Goal: Task Accomplishment & Management: Manage account settings

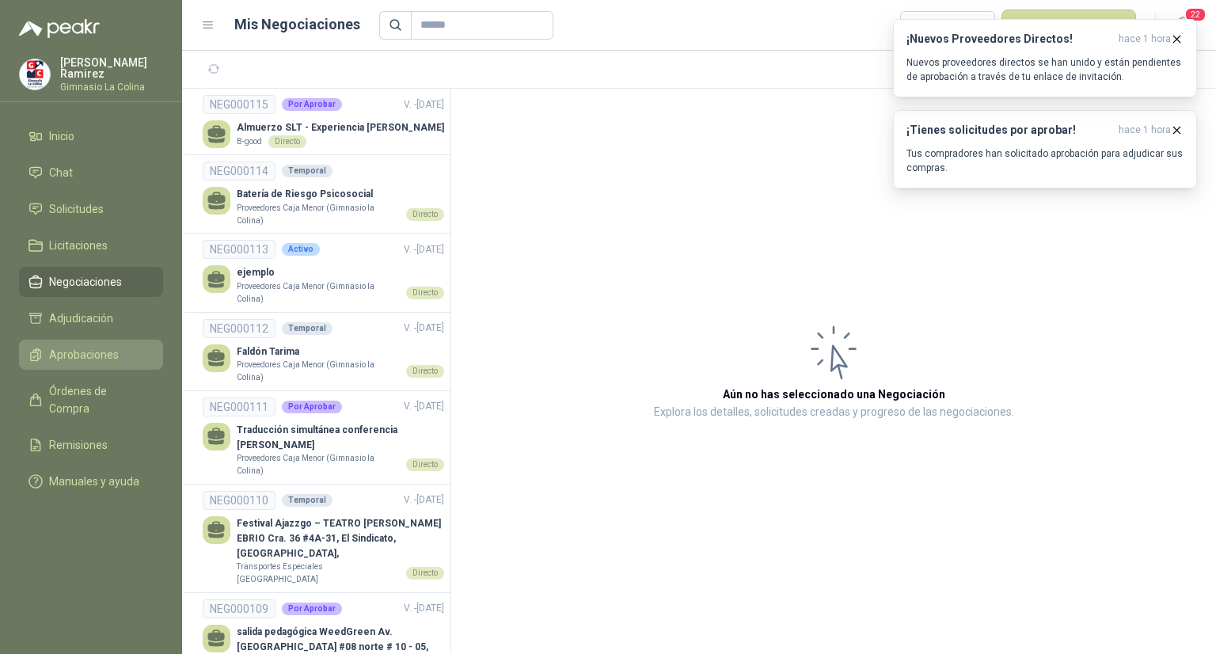
click at [85, 352] on span "Aprobaciones" at bounding box center [84, 354] width 70 height 17
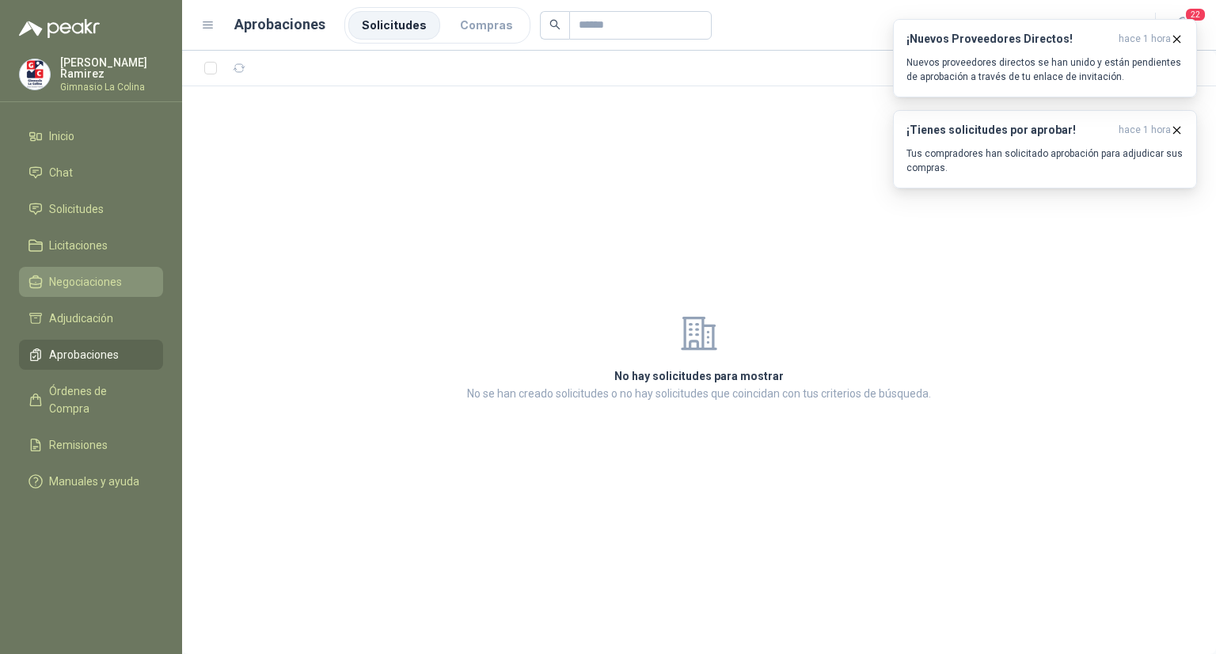
click at [85, 279] on span "Negociaciones" at bounding box center [85, 281] width 73 height 17
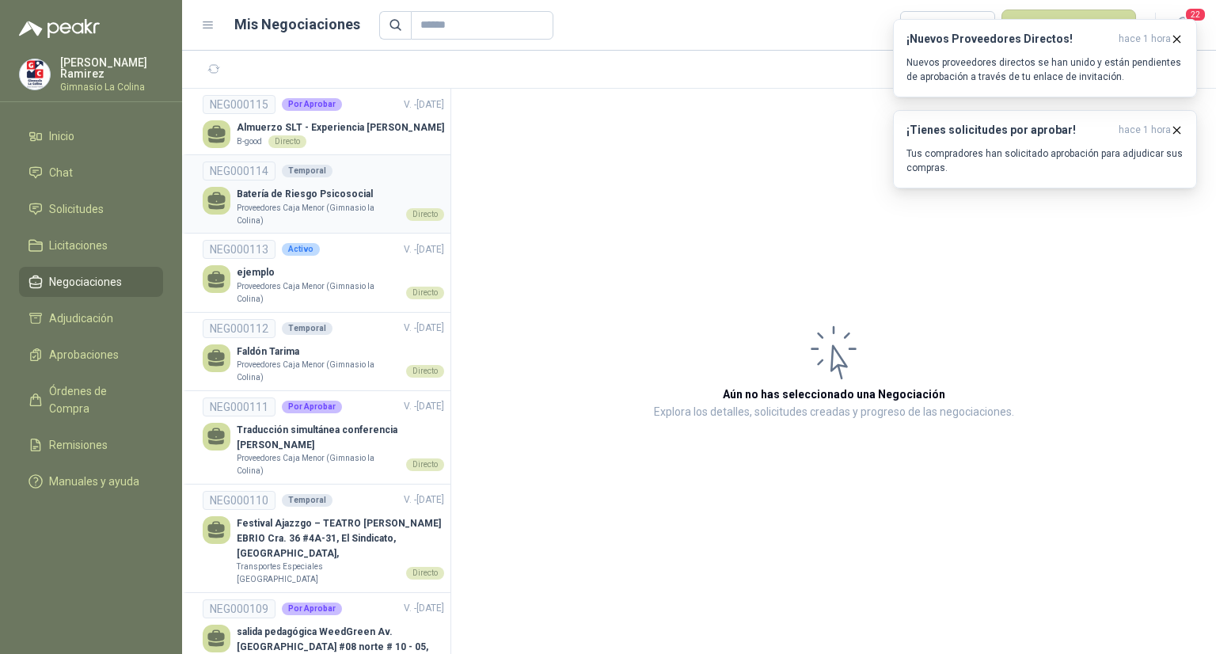
click at [275, 207] on p "Proveedores Caja Menor (Gimnasio la Colina)" at bounding box center [318, 214] width 163 height 25
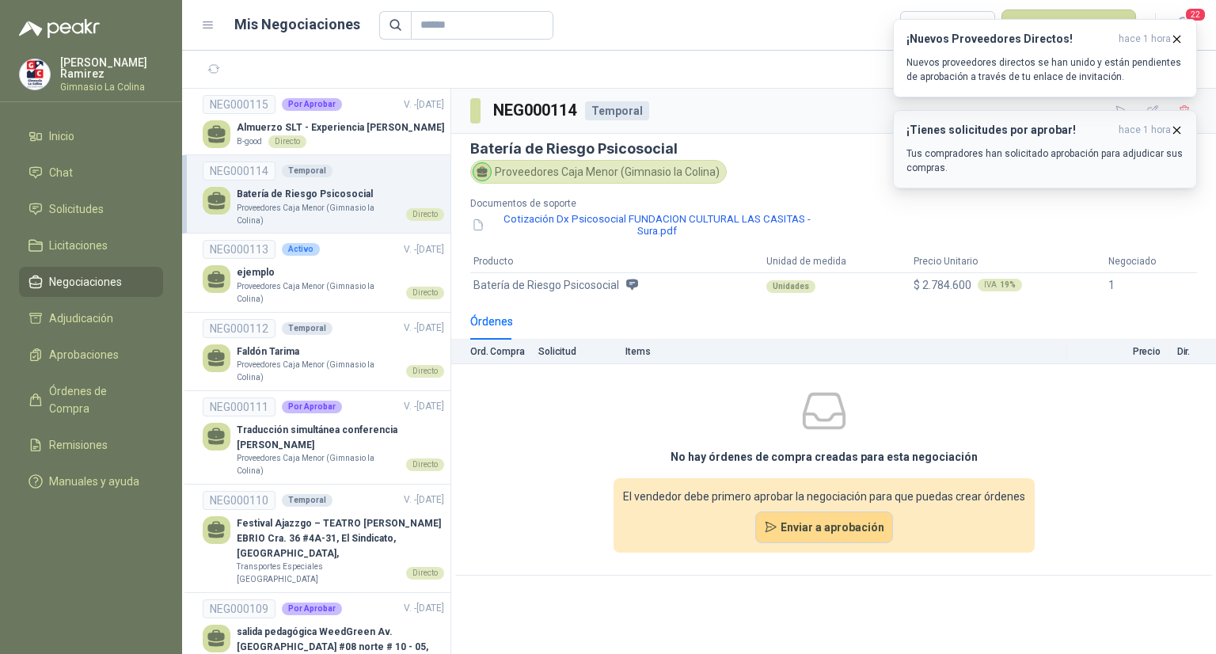
click at [1176, 130] on icon "button" at bounding box center [1177, 130] width 6 height 6
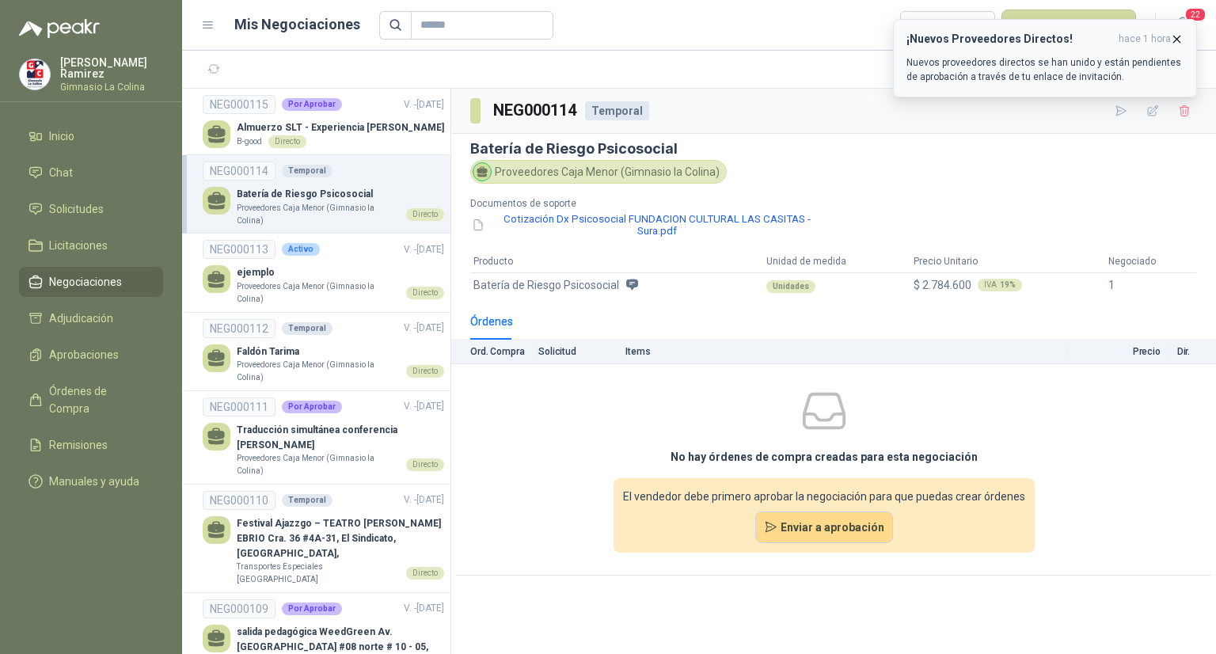
click at [1180, 42] on icon "button" at bounding box center [1177, 39] width 6 height 6
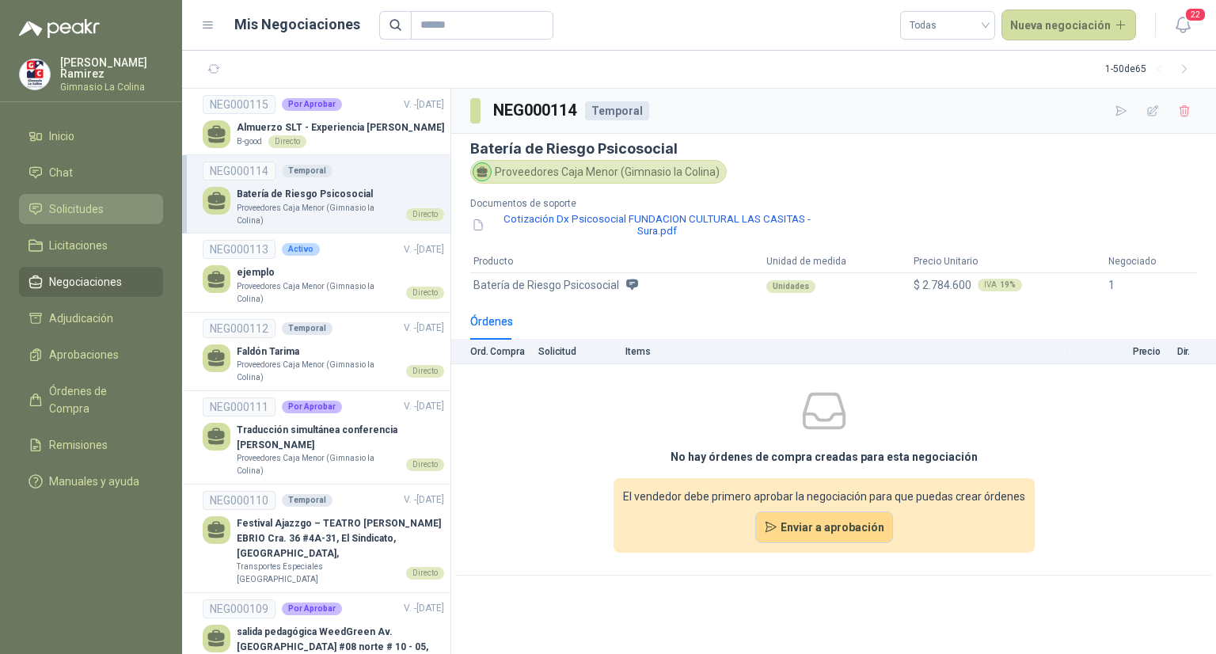
click at [68, 205] on span "Solicitudes" at bounding box center [76, 208] width 55 height 17
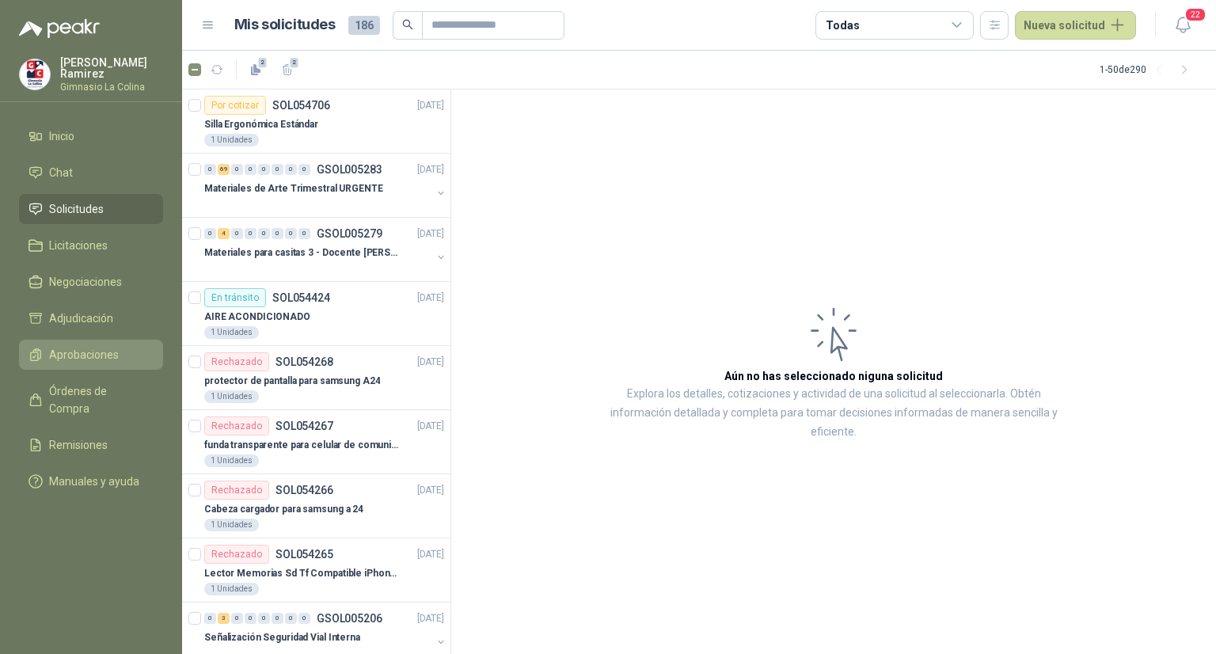
click at [77, 346] on span "Aprobaciones" at bounding box center [84, 354] width 70 height 17
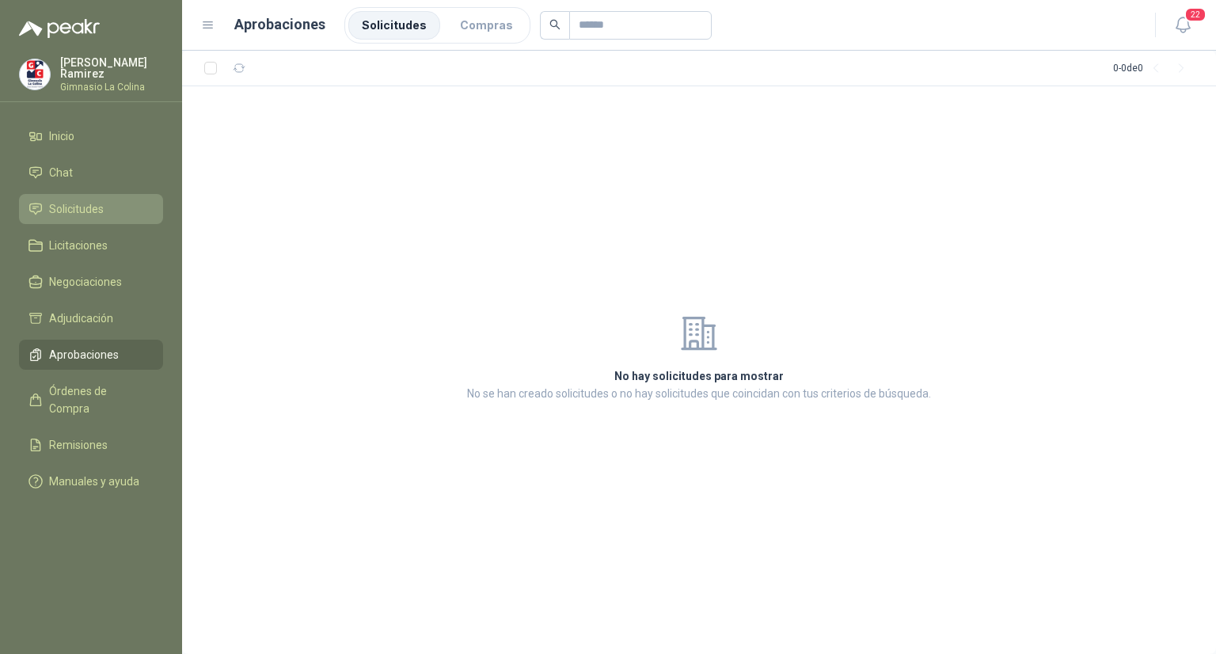
click at [90, 212] on span "Solicitudes" at bounding box center [76, 208] width 55 height 17
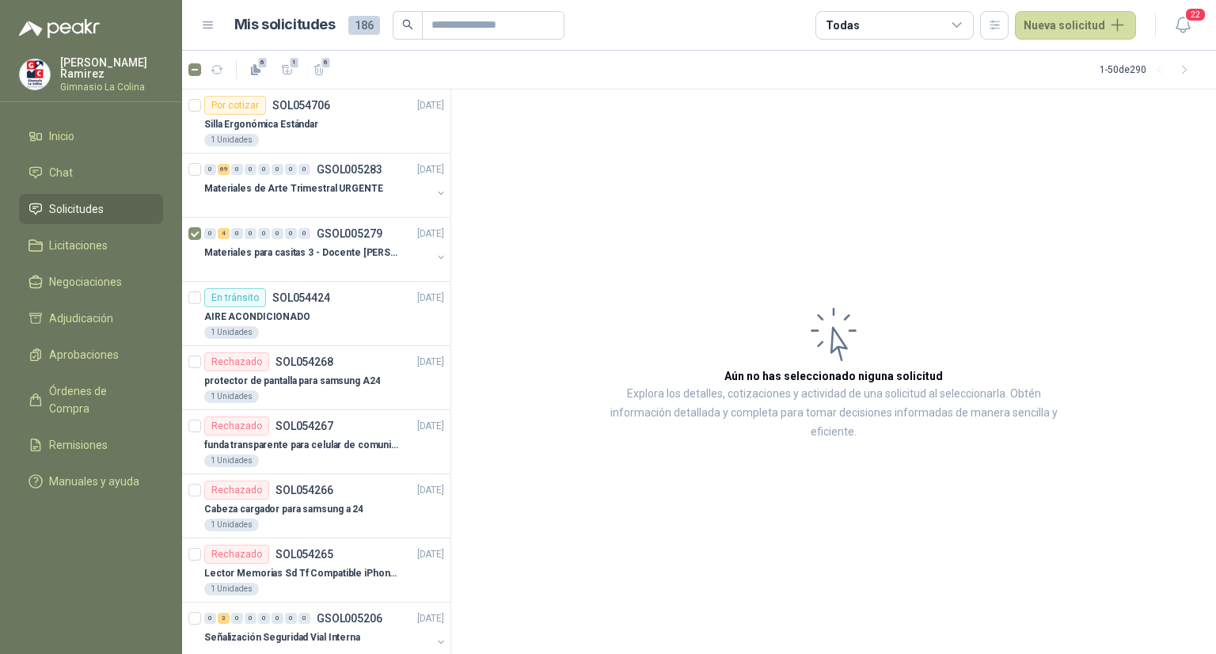
click at [516, 165] on article "Aún no has seleccionado niguna solicitud Explora los detalles, cotizaciones y a…" at bounding box center [833, 371] width 765 height 565
click at [219, 246] on p "Materiales para casitas 3 - Docente [PERSON_NAME]" at bounding box center [302, 252] width 197 height 15
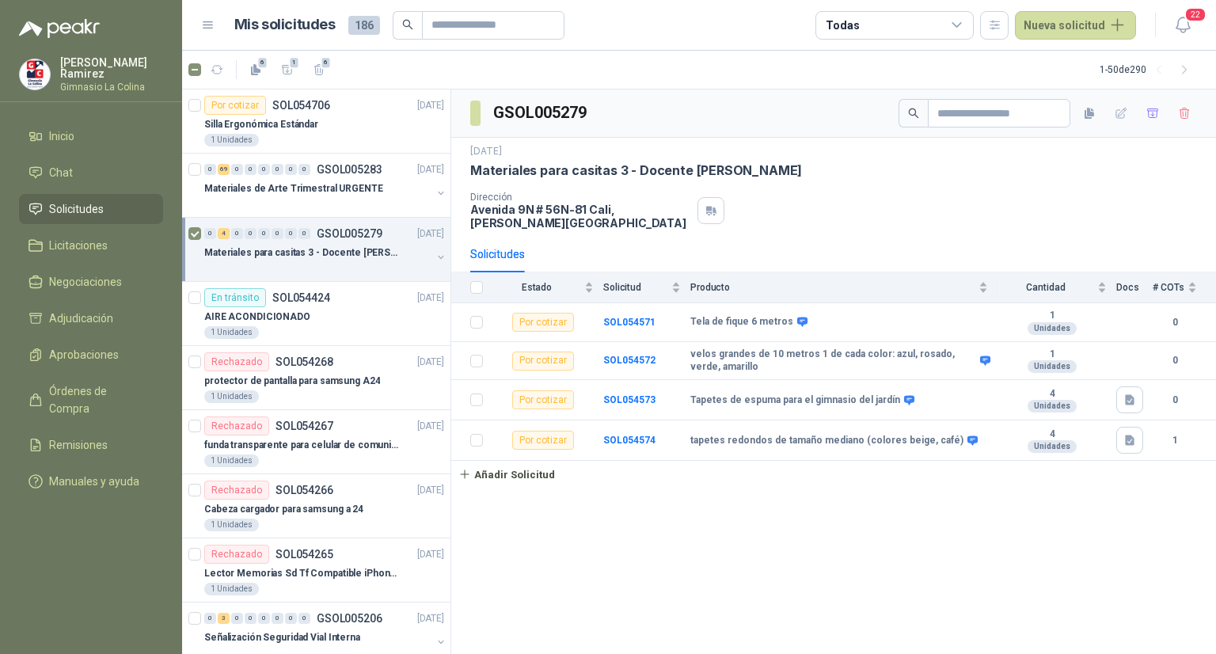
click at [940, 30] on div "Todas" at bounding box center [894, 25] width 158 height 28
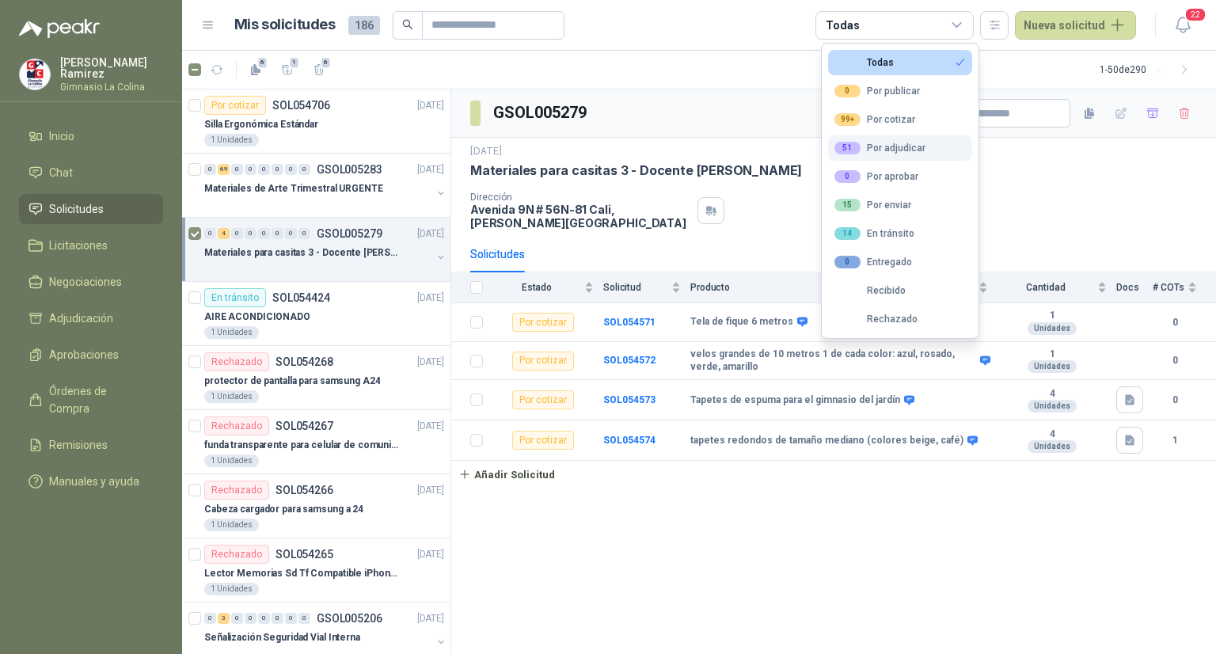
click at [870, 148] on div "51 Por adjudicar" at bounding box center [879, 148] width 91 height 13
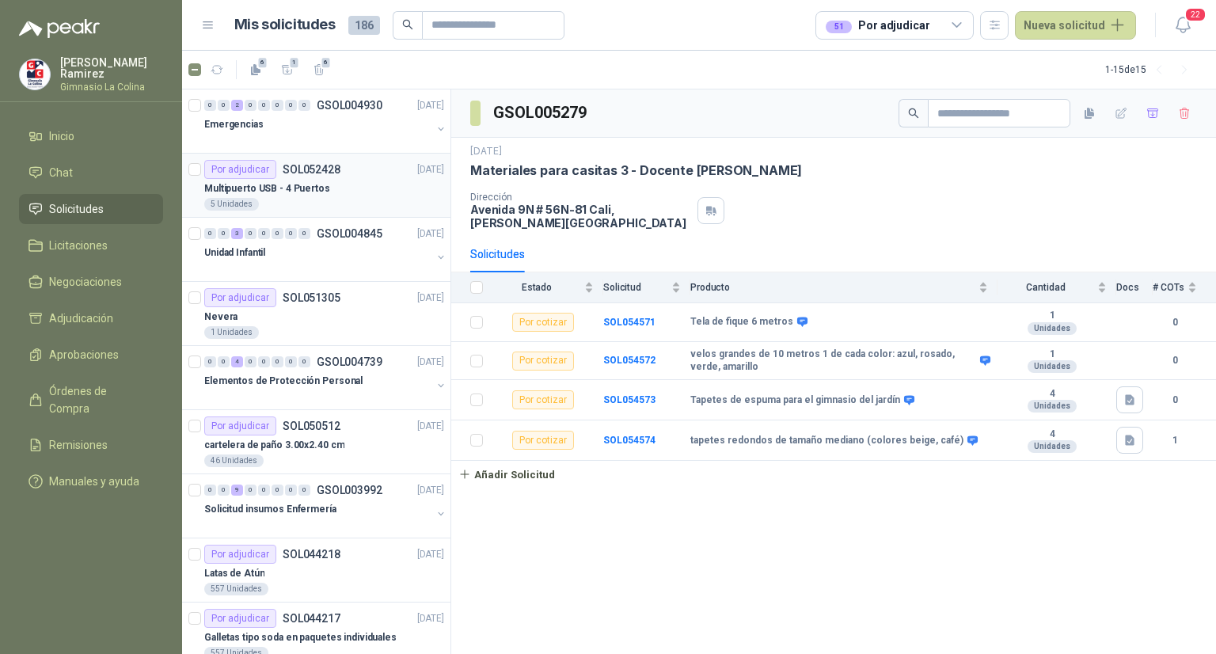
click at [247, 181] on p "Multipuerto USB - 4 Puertos" at bounding box center [267, 188] width 126 height 15
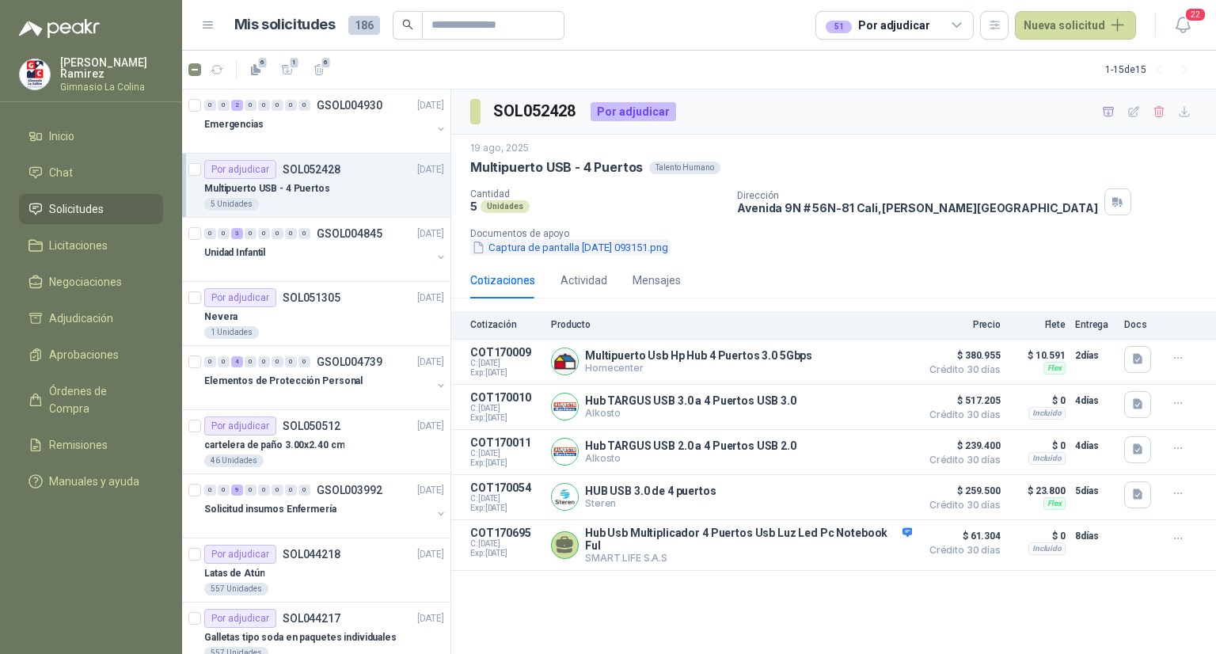
click at [519, 248] on button "Captura de pantalla [DATE] 093151.png" at bounding box center [569, 247] width 199 height 17
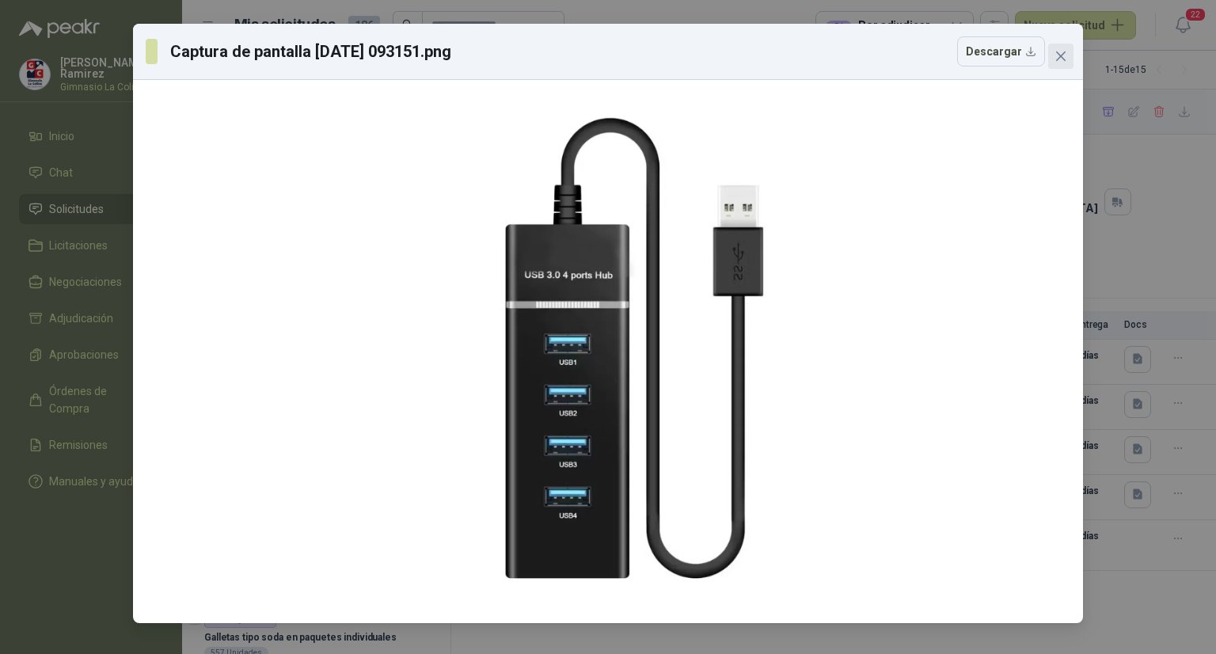
click at [1057, 52] on icon "close" at bounding box center [1060, 56] width 13 height 13
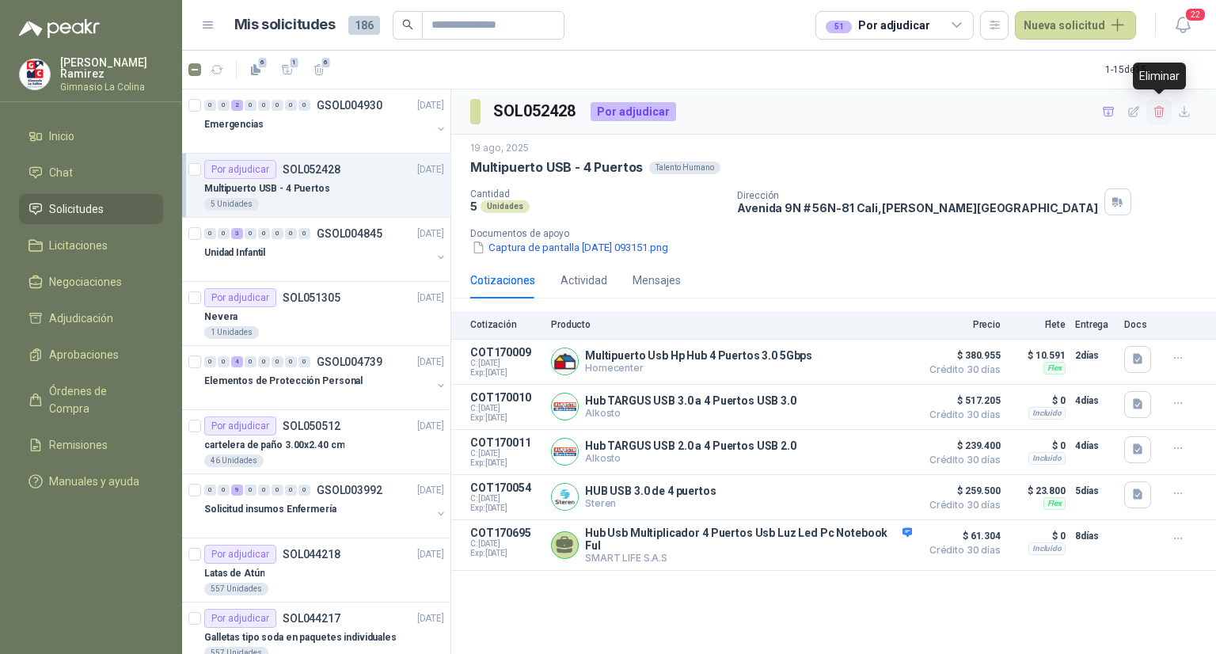
click at [1156, 114] on icon "button" at bounding box center [1158, 111] width 9 height 11
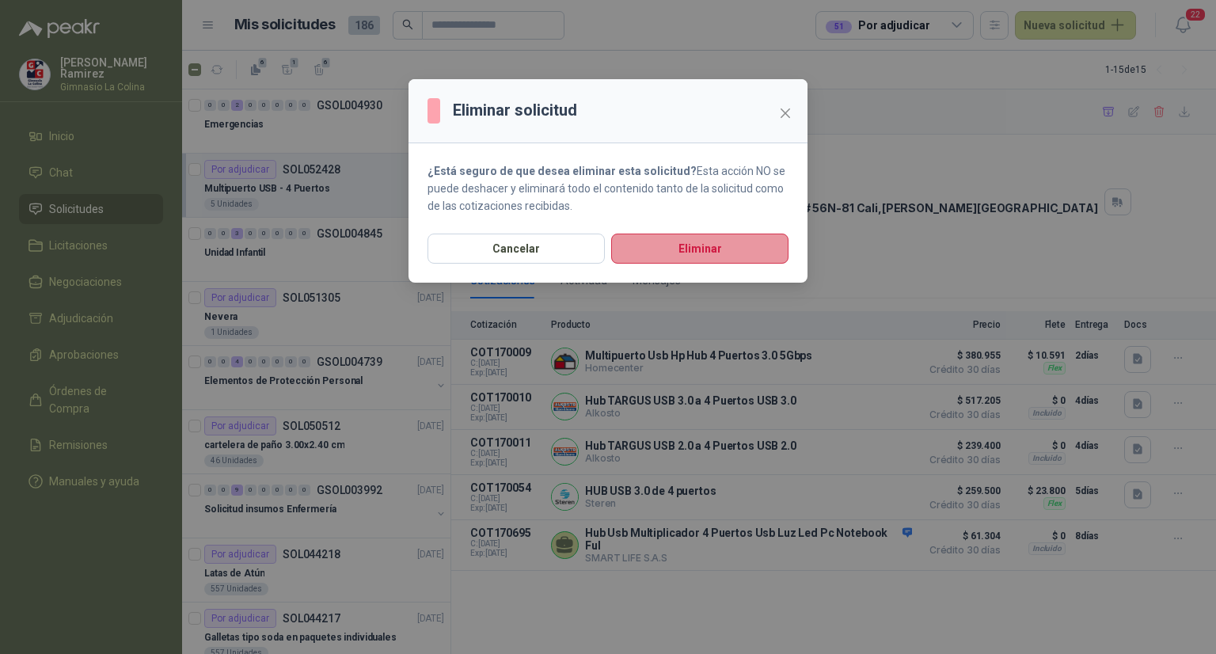
click at [722, 254] on button "Eliminar" at bounding box center [699, 248] width 177 height 30
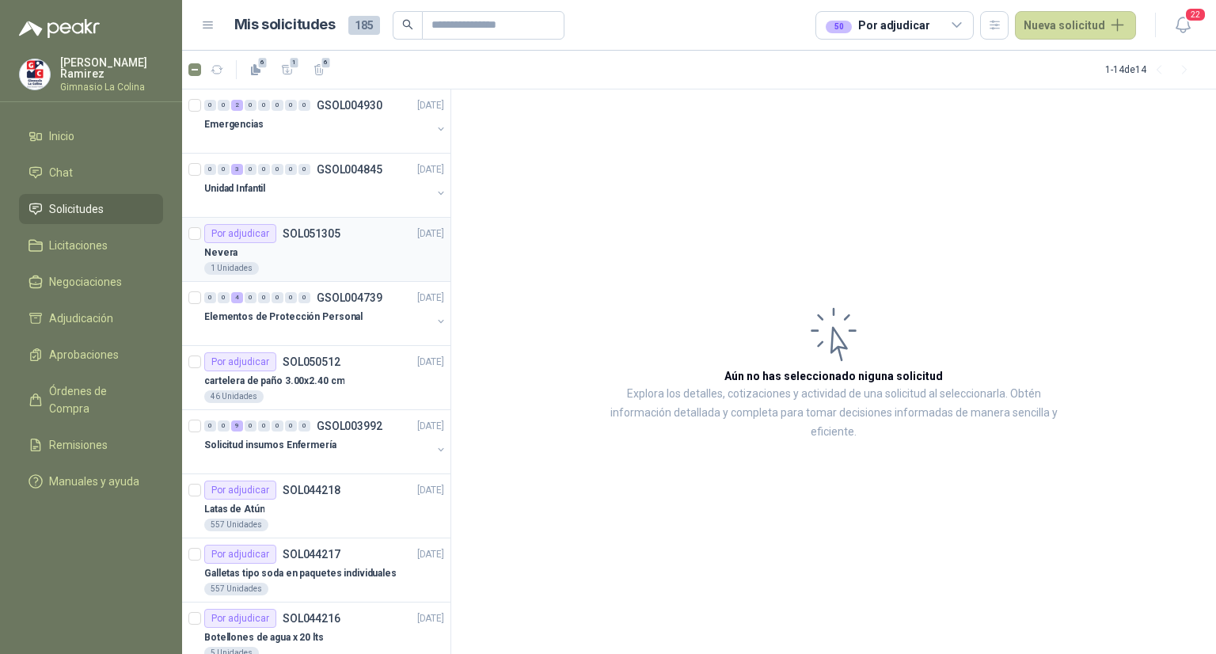
click at [363, 237] on div "Por adjudicar SOL051305 [DATE]" at bounding box center [324, 233] width 240 height 19
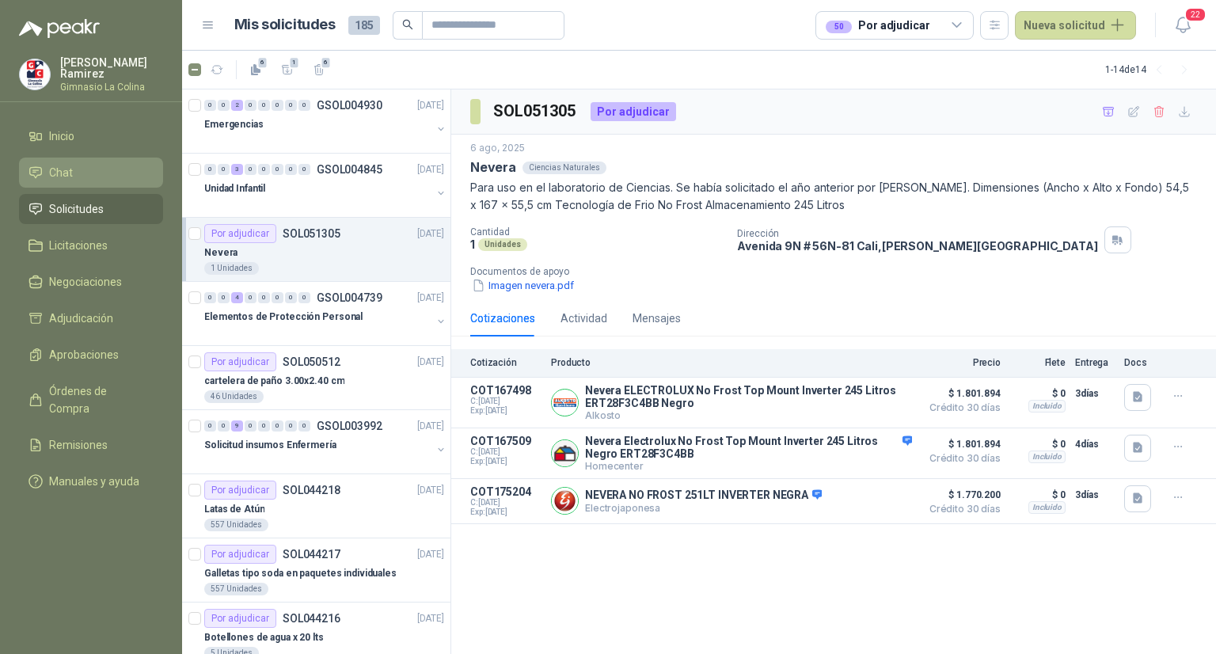
click at [116, 173] on li "Chat" at bounding box center [90, 172] width 125 height 17
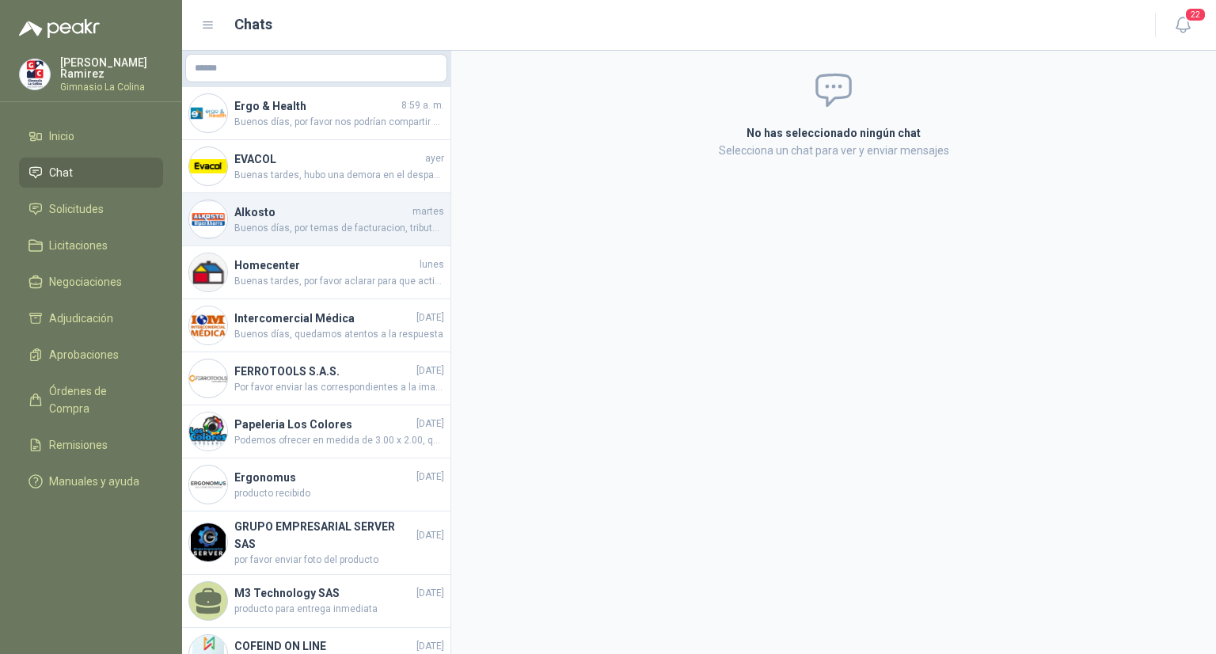
click at [271, 206] on h4 "Alkosto" at bounding box center [321, 211] width 175 height 17
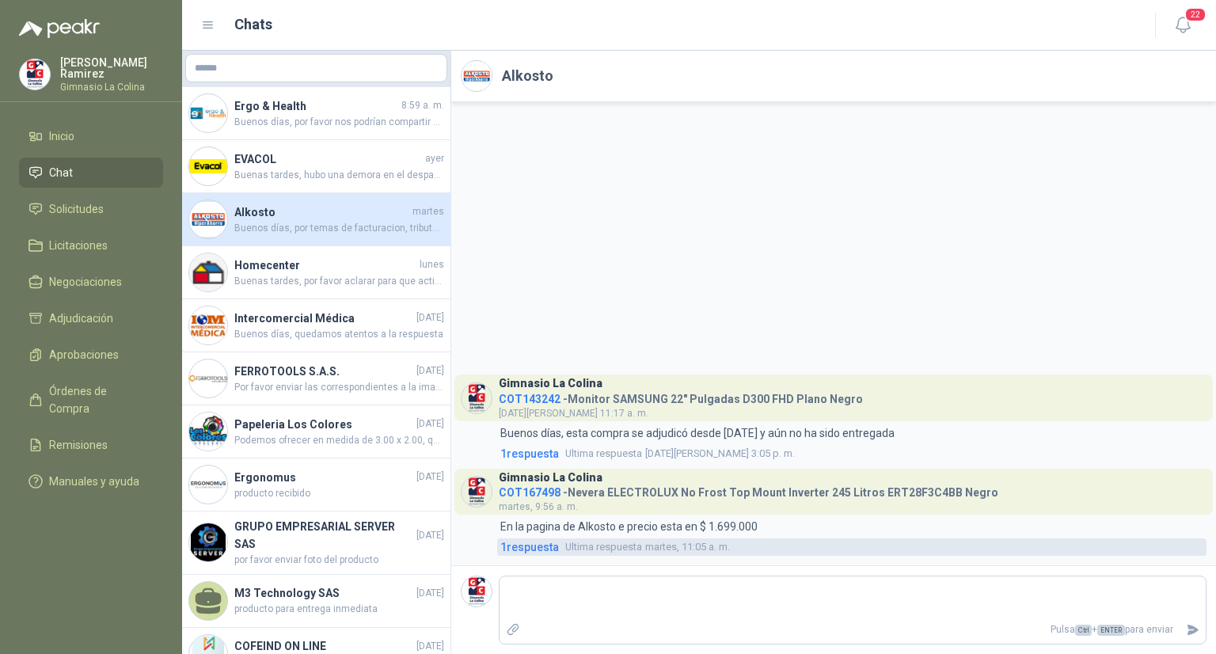
click at [513, 545] on span "1 respuesta" at bounding box center [529, 546] width 59 height 17
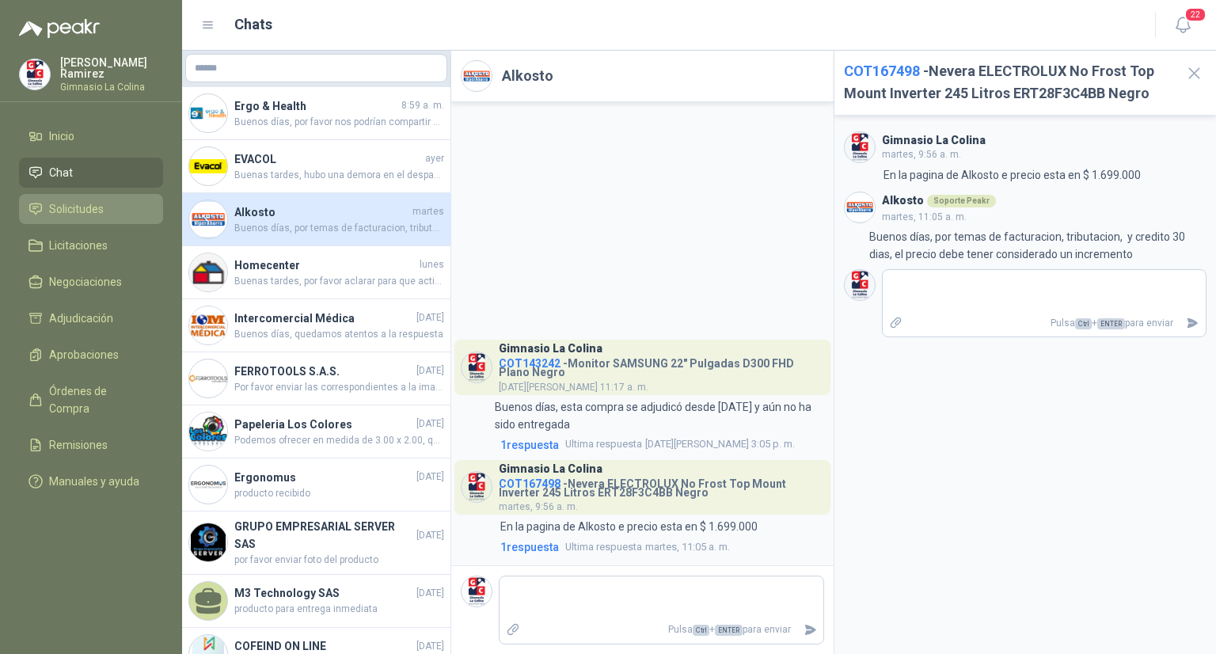
click at [52, 218] on link "Solicitudes" at bounding box center [91, 209] width 144 height 30
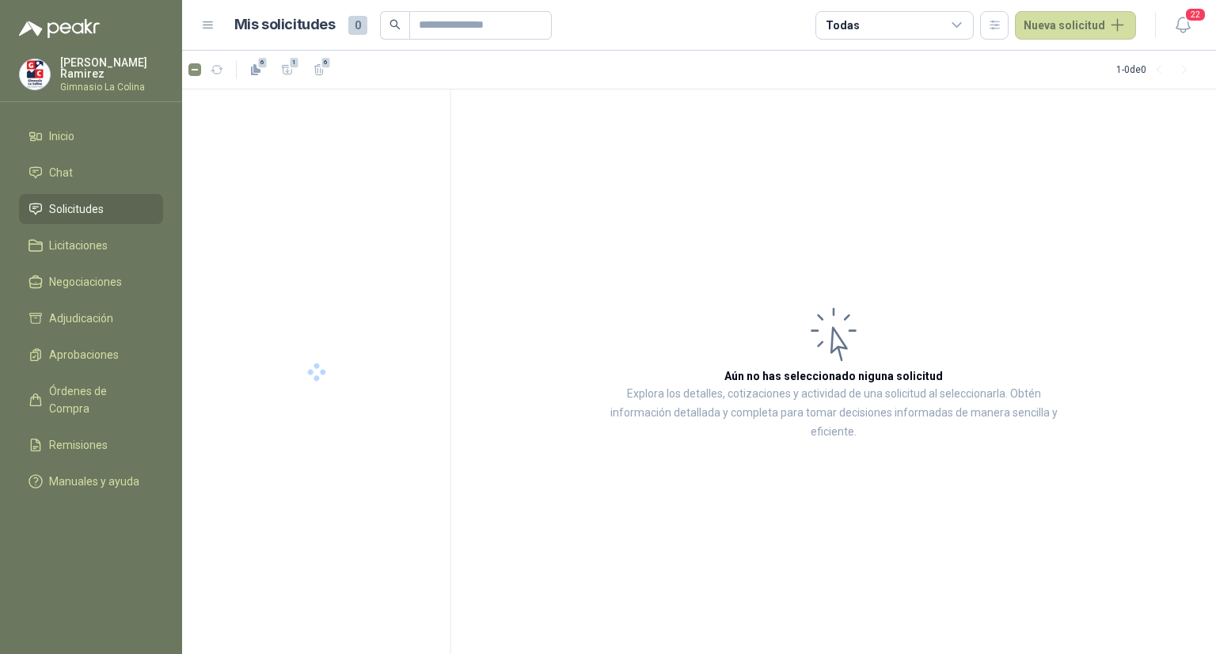
click at [52, 218] on link "Solicitudes" at bounding box center [91, 209] width 144 height 30
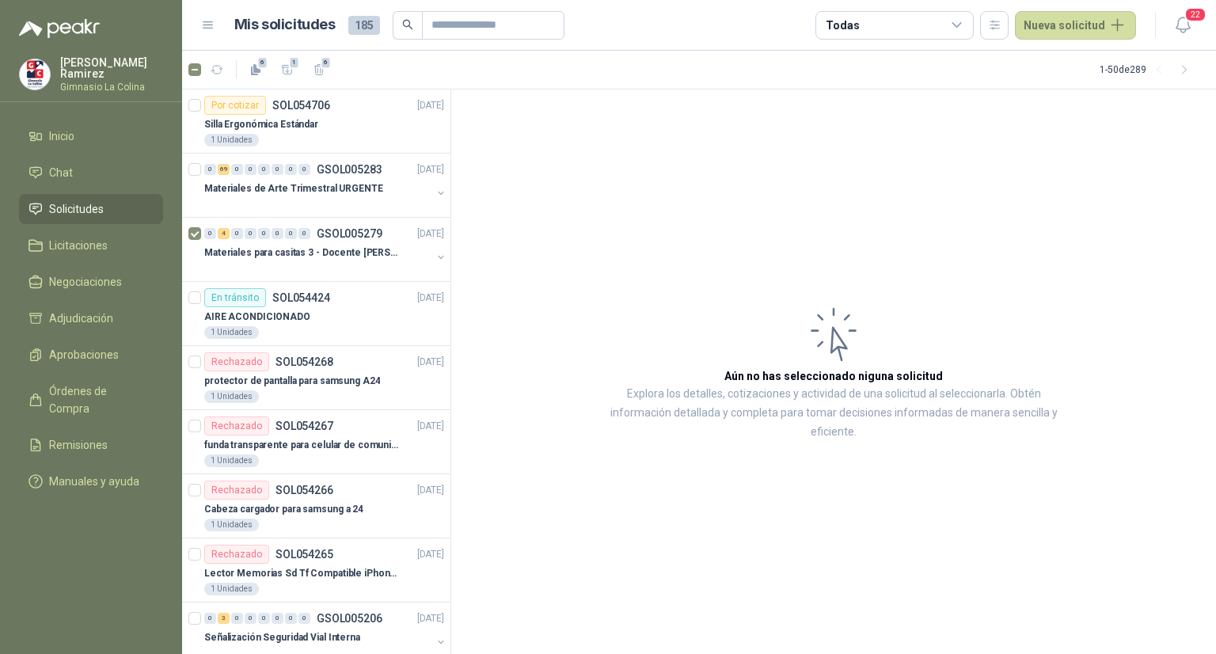
click at [937, 13] on div "Todas" at bounding box center [894, 25] width 158 height 28
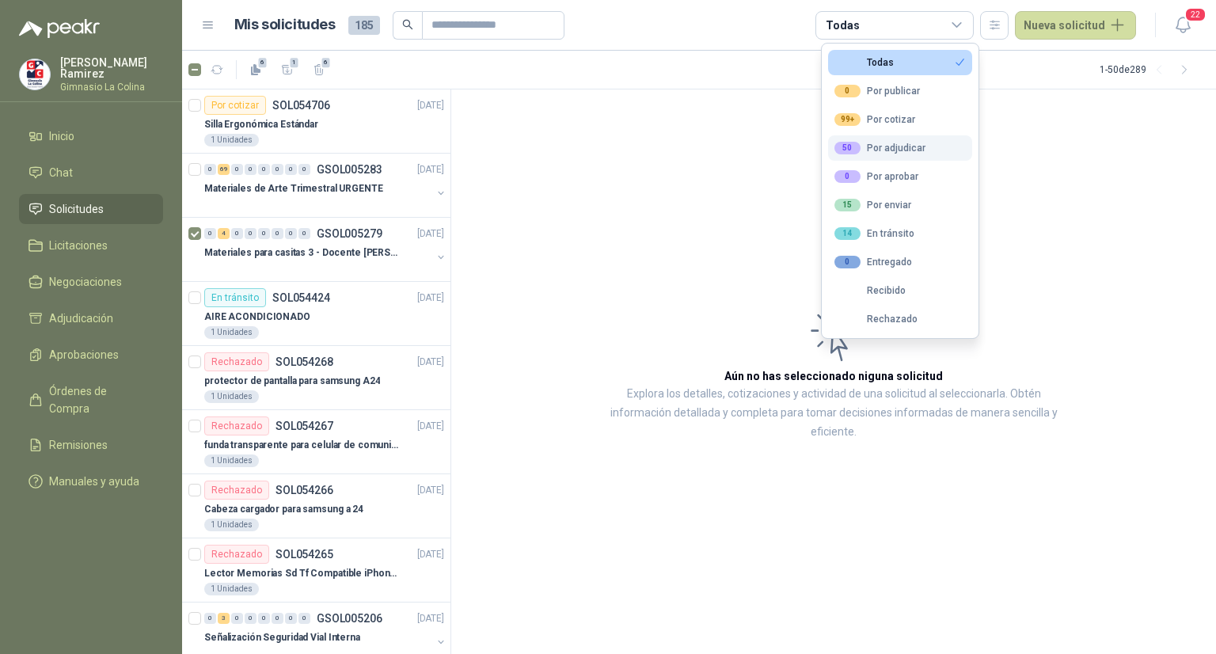
click at [951, 144] on button "50 Por adjudicar" at bounding box center [900, 147] width 144 height 25
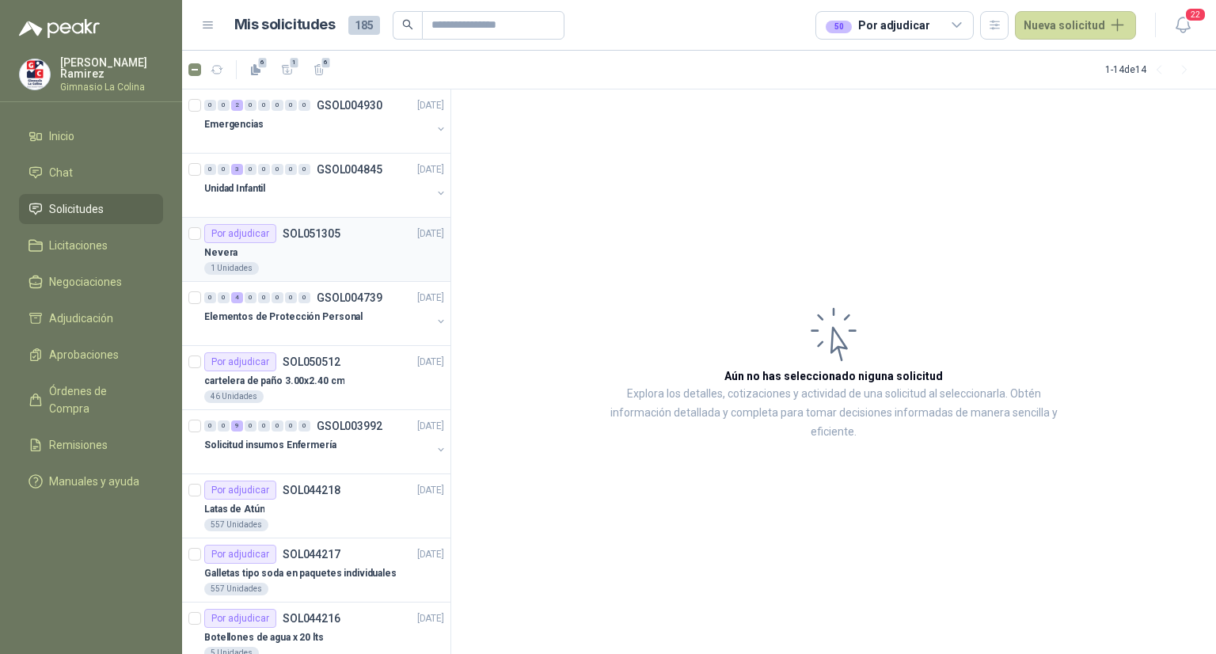
click at [328, 273] on div "1 Unidades" at bounding box center [324, 268] width 240 height 13
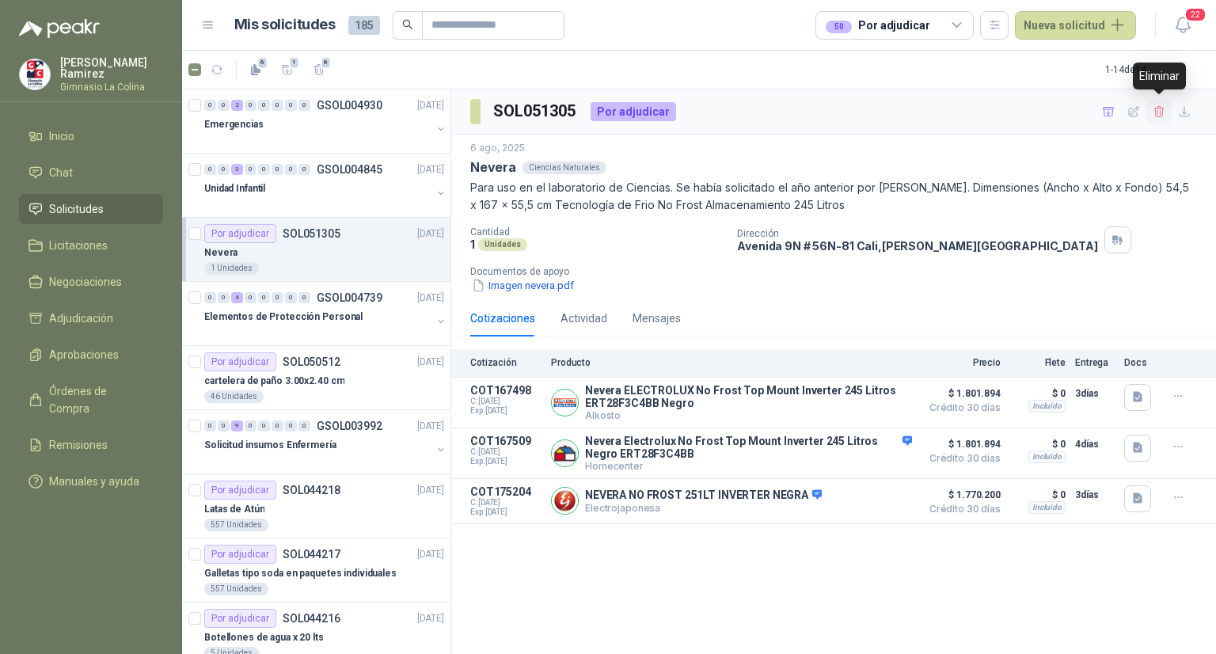
click at [1162, 112] on icon "button" at bounding box center [1158, 111] width 9 height 11
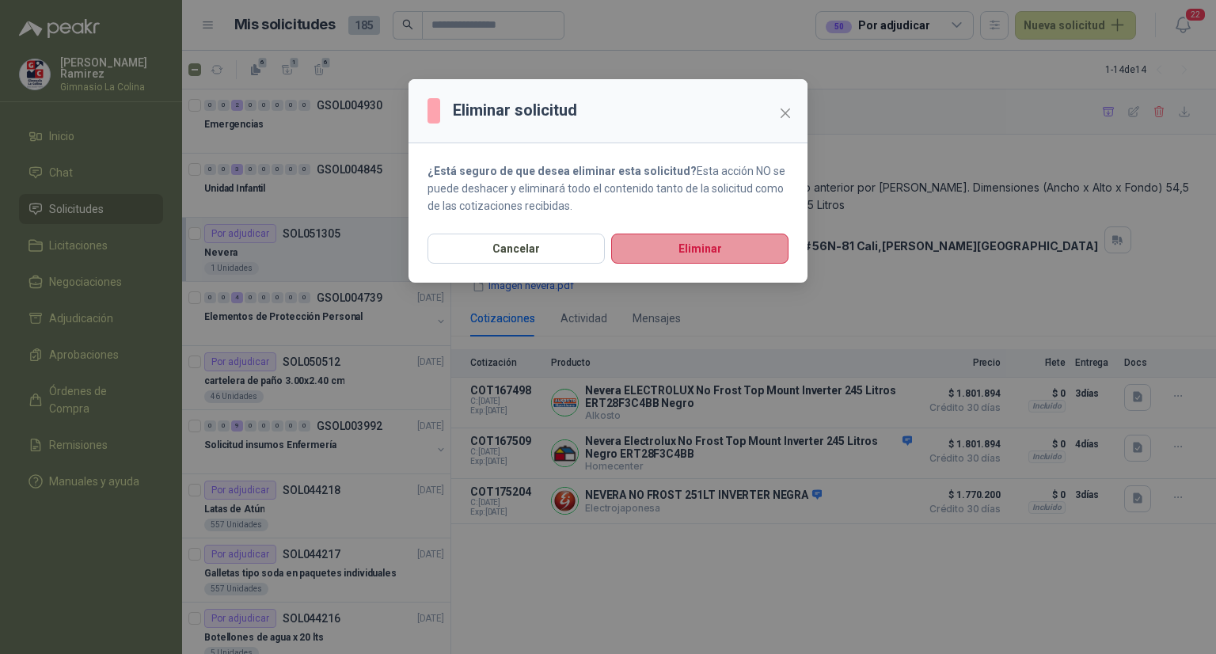
click at [700, 251] on button "Eliminar" at bounding box center [699, 248] width 177 height 30
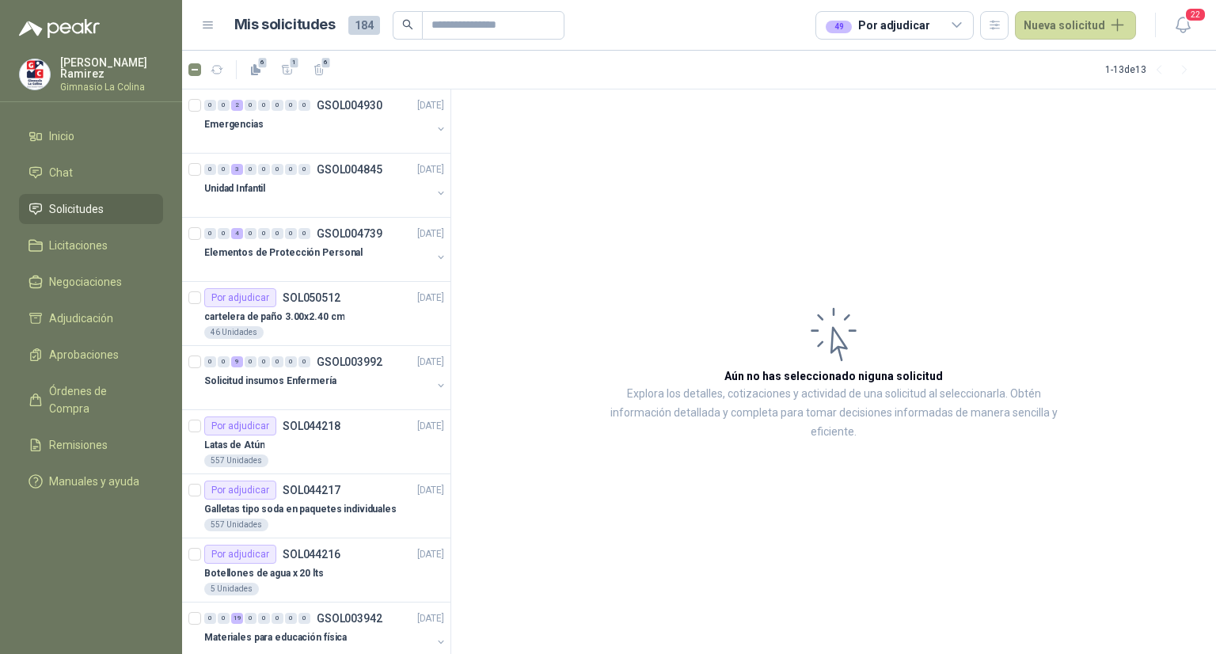
scroll to position [288, 0]
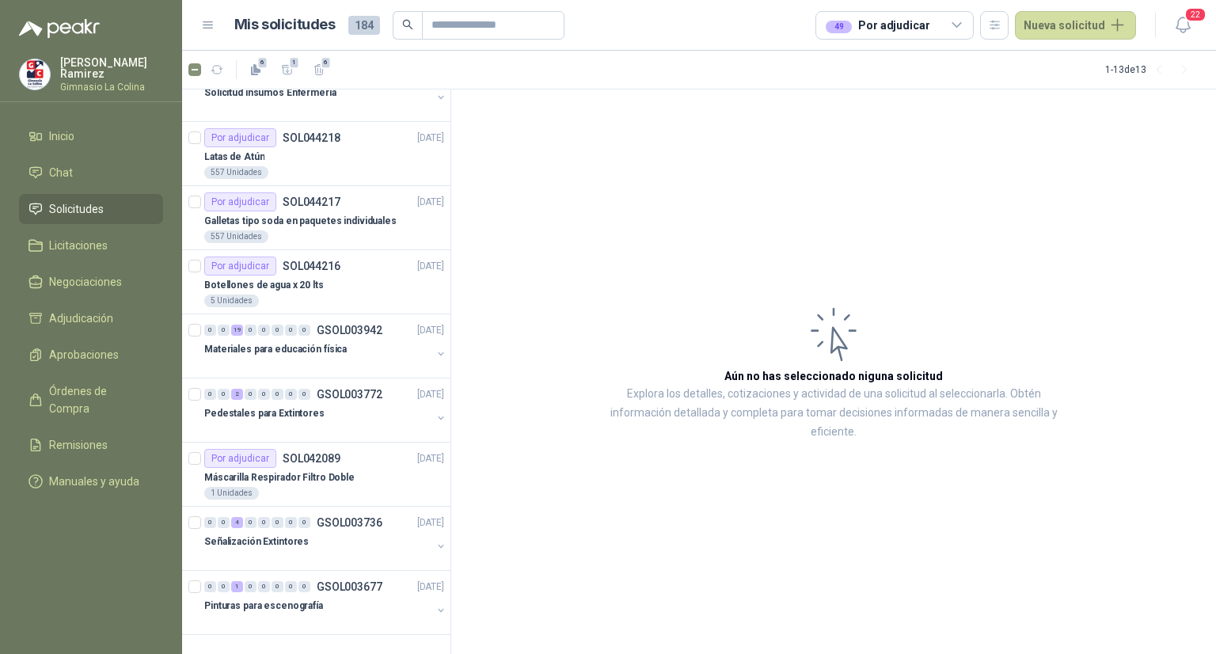
click at [450, 136] on div "0 0 2 0 0 0 0 0 GSOL004930 [DATE] Emergencias 0 0 3 0 0 0 0 0 GSOL004845 [DATE]…" at bounding box center [316, 371] width 269 height 565
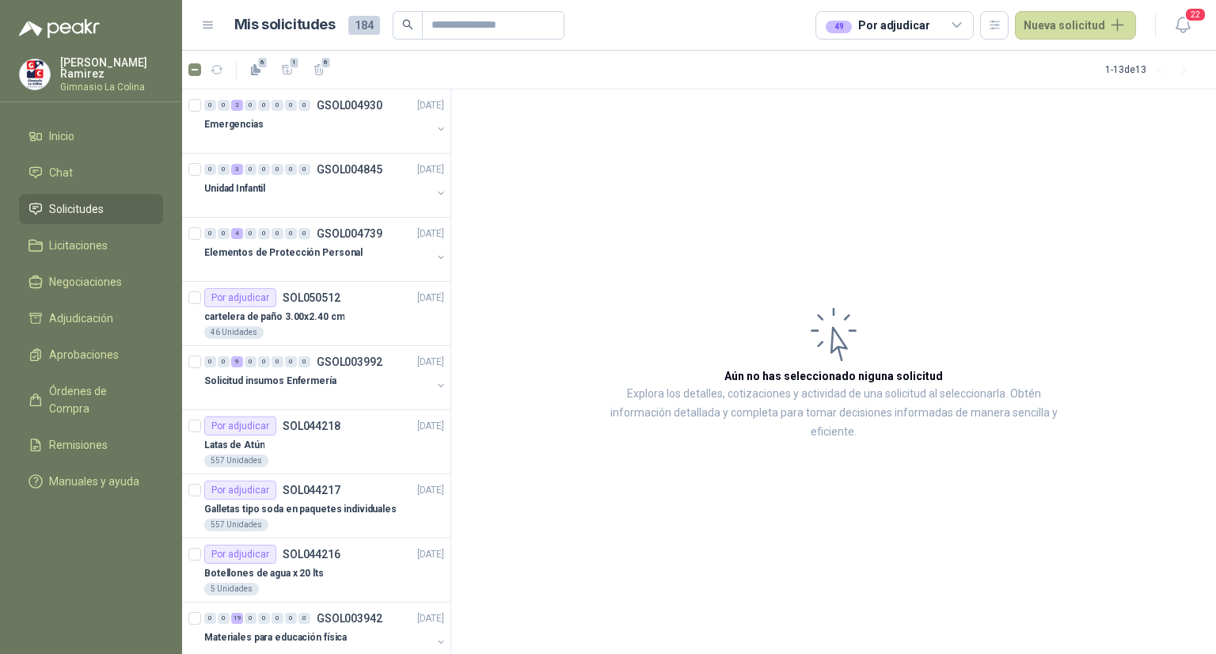
click at [101, 206] on span "Solicitudes" at bounding box center [76, 208] width 55 height 17
click at [75, 283] on span "Negociaciones" at bounding box center [85, 281] width 73 height 17
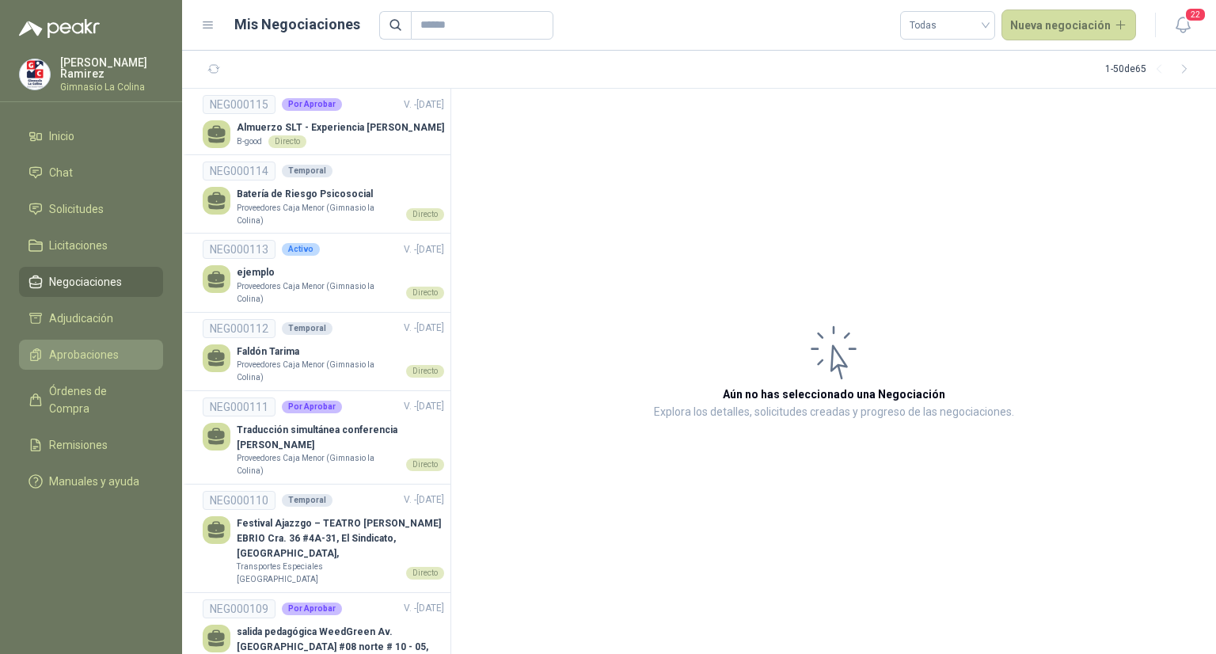
click at [98, 350] on span "Aprobaciones" at bounding box center [84, 354] width 70 height 17
